Goal: Task Accomplishment & Management: Manage account settings

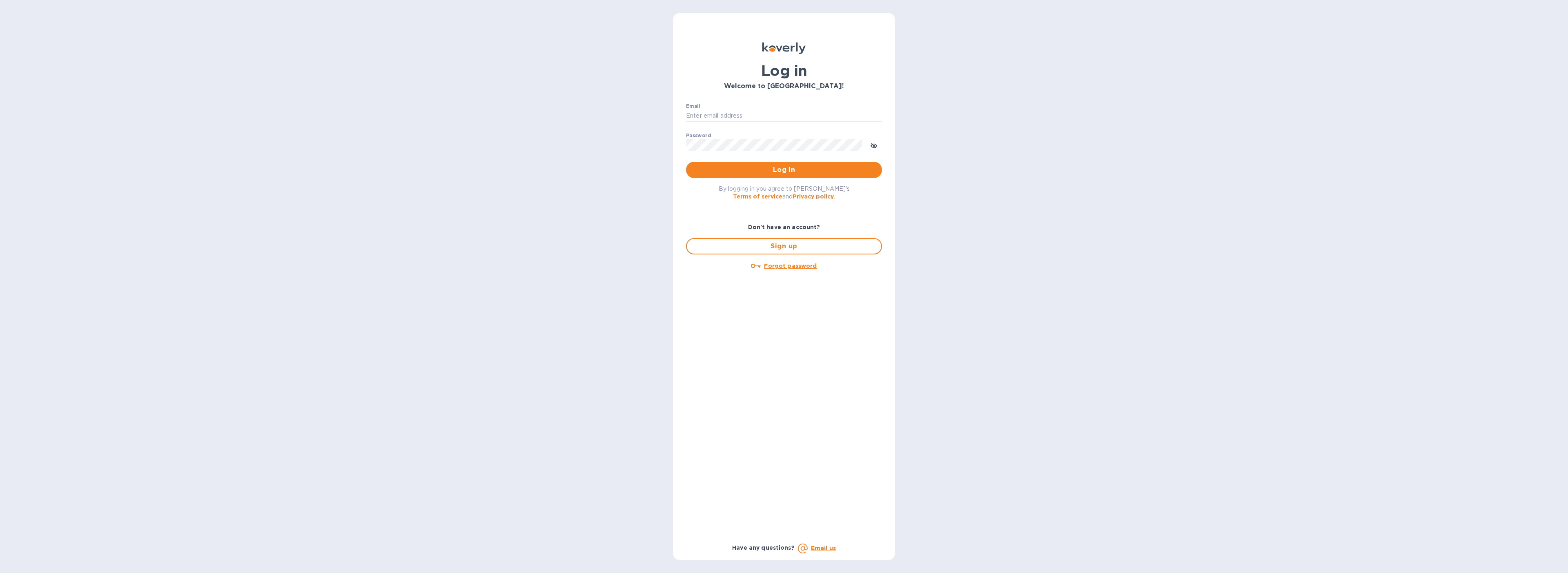
click at [747, 123] on p "​" at bounding box center [784, 128] width 196 height 10
click at [743, 118] on input "Email" at bounding box center [784, 116] width 196 height 12
type input "[EMAIL_ADDRESS][DOMAIN_NAME]"
click at [742, 164] on button "Log in" at bounding box center [784, 170] width 196 height 16
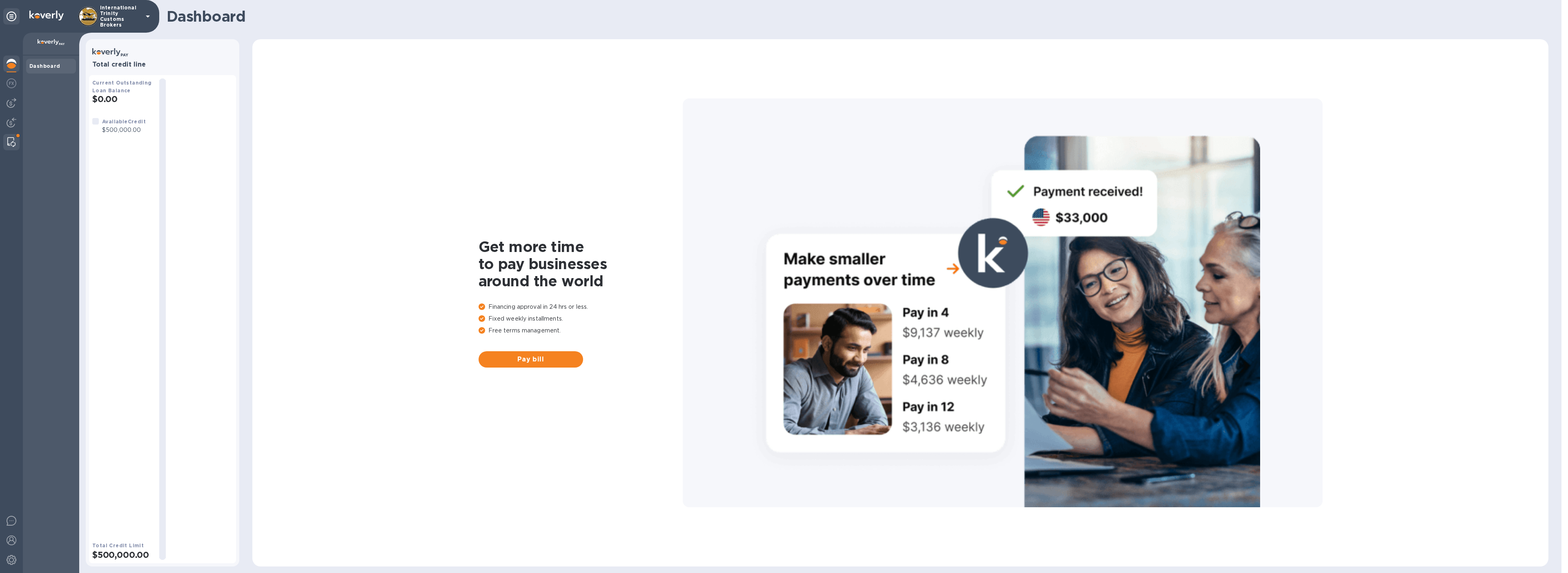
click at [12, 139] on img at bounding box center [12, 142] width 9 height 10
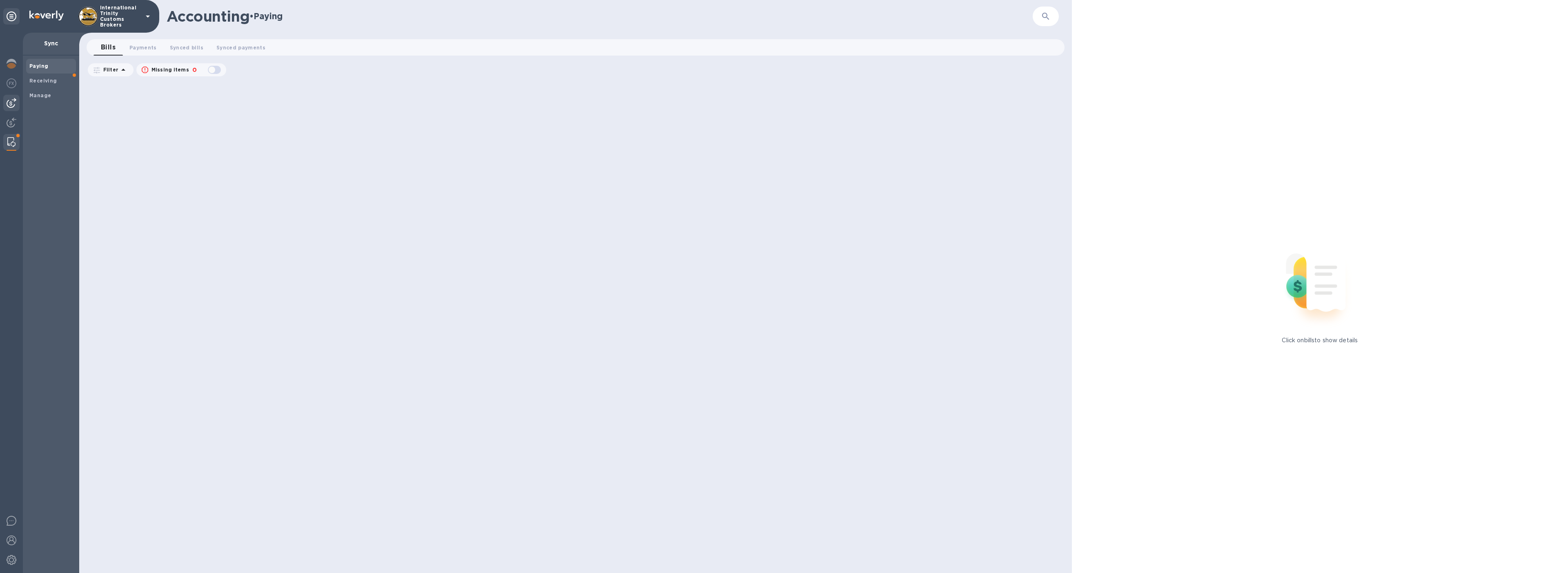
click at [11, 103] on img at bounding box center [12, 103] width 10 height 10
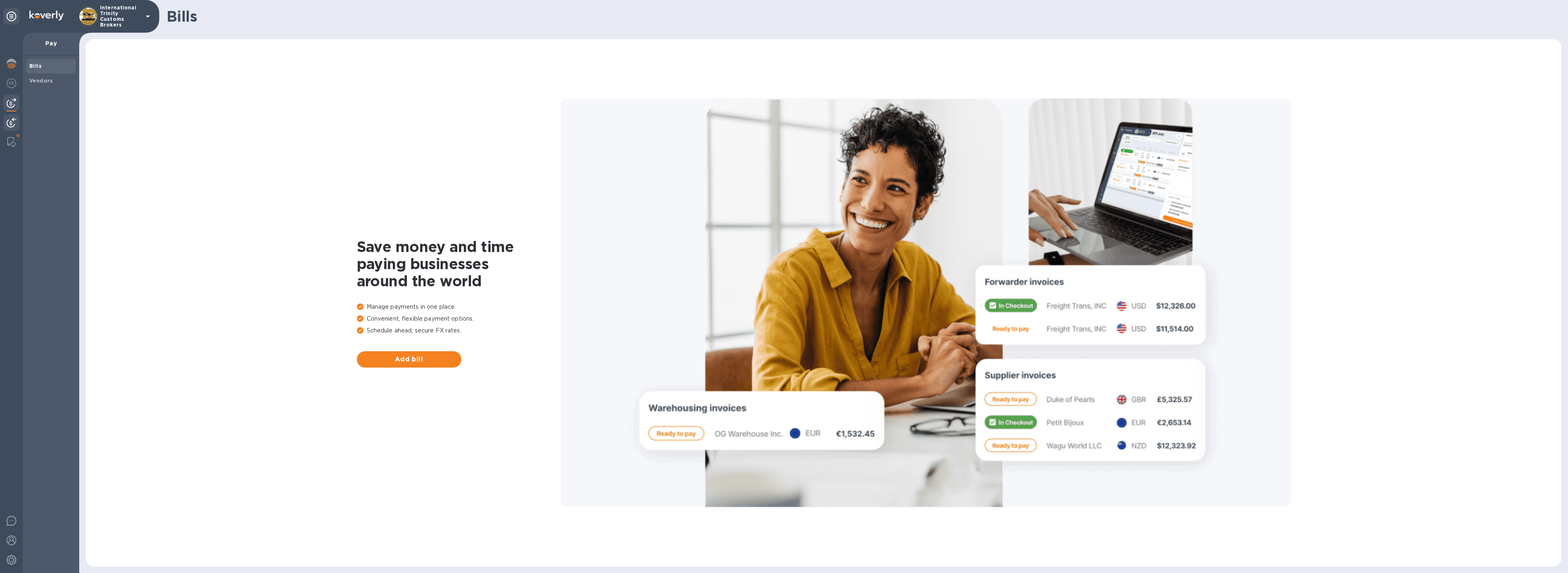
click at [12, 120] on img at bounding box center [12, 123] width 10 height 10
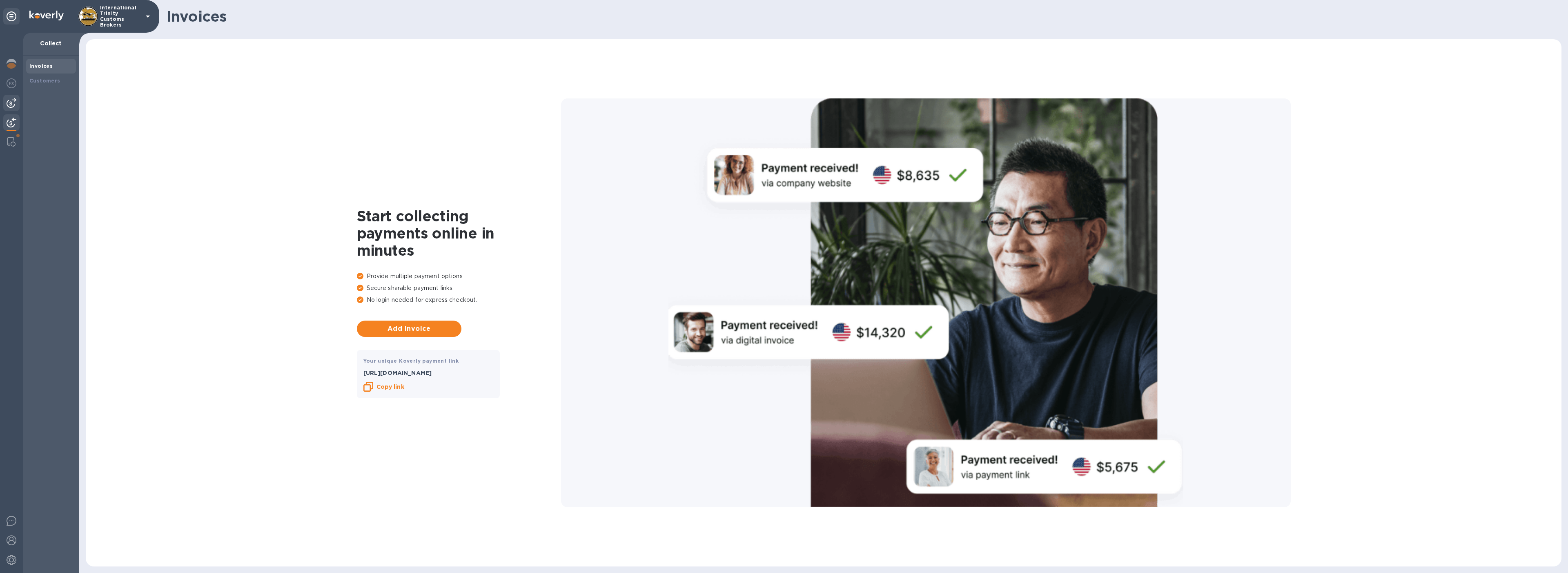
click at [16, 108] on div at bounding box center [11, 103] width 16 height 16
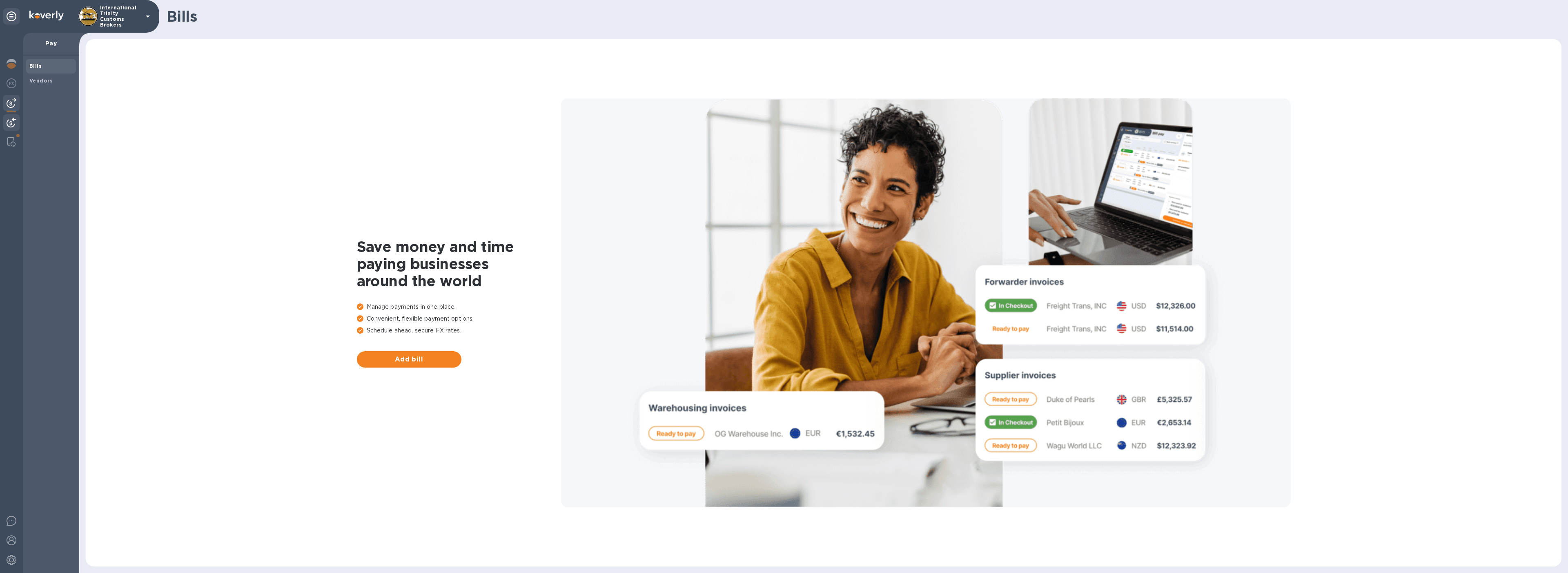
click at [16, 123] on div at bounding box center [11, 123] width 16 height 18
